Goal: Navigation & Orientation: Understand site structure

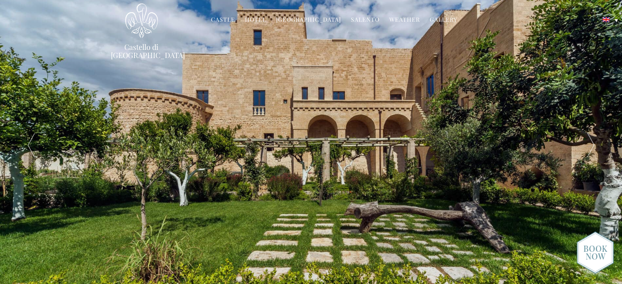
click at [593, 141] on div at bounding box center [591, 145] width 62 height 290
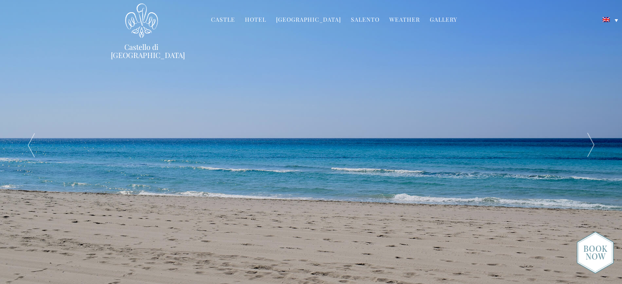
click at [593, 141] on div at bounding box center [591, 145] width 62 height 290
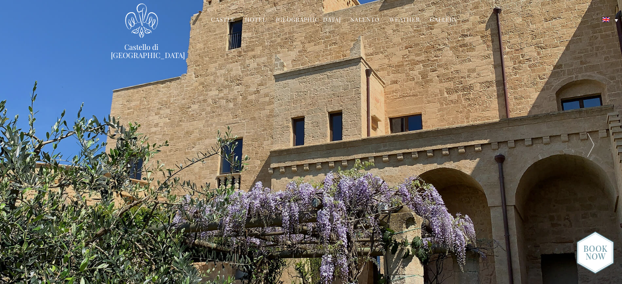
click at [593, 141] on div at bounding box center [591, 145] width 62 height 290
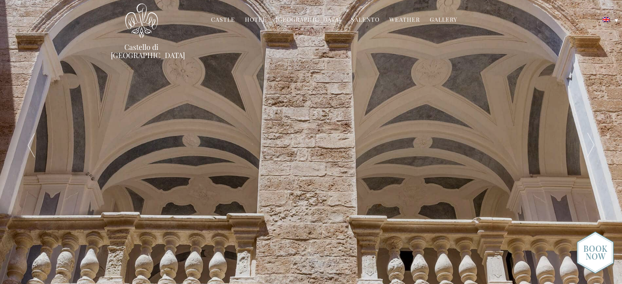
click at [593, 141] on div at bounding box center [591, 145] width 62 height 290
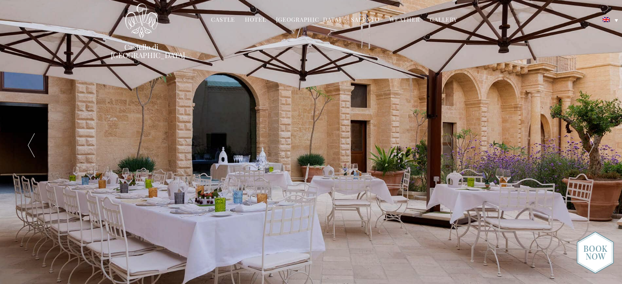
click at [593, 141] on div at bounding box center [591, 145] width 62 height 290
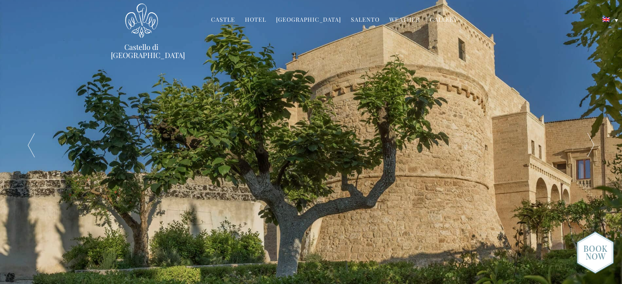
click at [593, 141] on div at bounding box center [591, 145] width 62 height 290
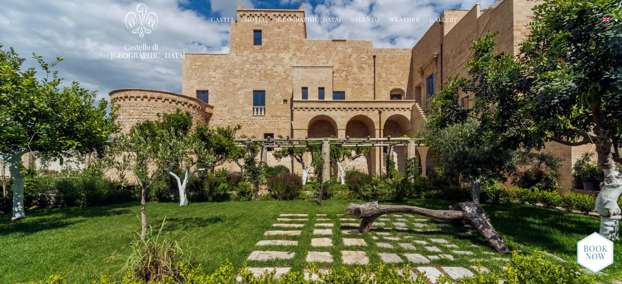
click at [593, 141] on div at bounding box center [591, 145] width 62 height 290
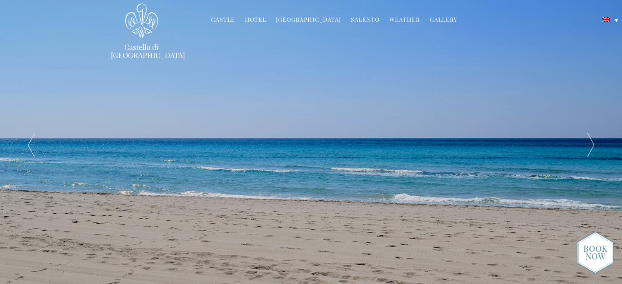
click at [593, 141] on div at bounding box center [591, 145] width 62 height 290
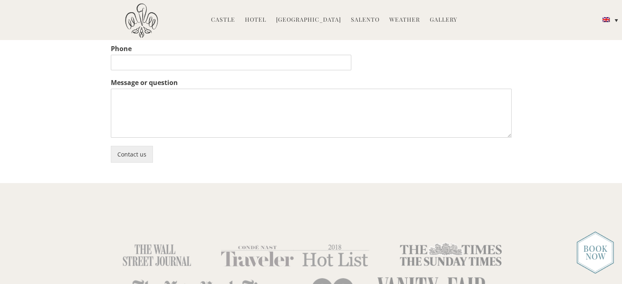
scroll to position [2249, 0]
